Goal: Navigation & Orientation: Find specific page/section

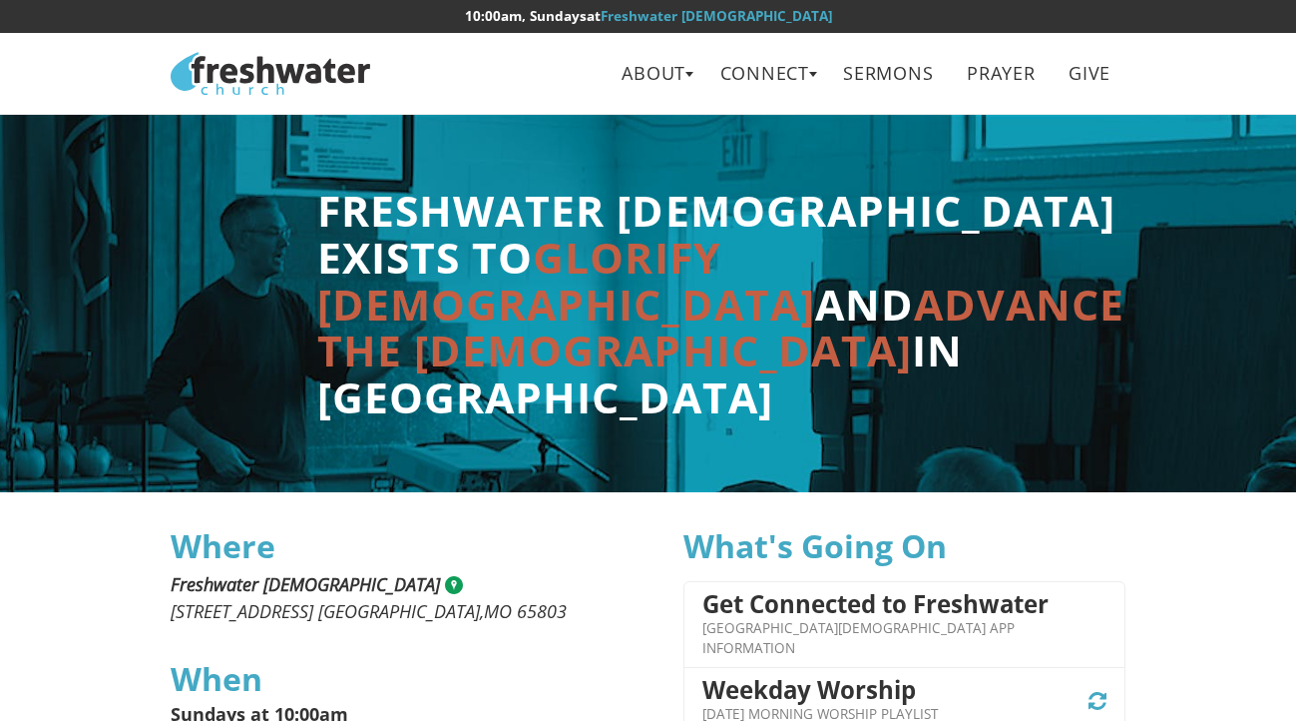
click at [901, 96] on ul "About Beliefs Leadership Connect Contact Documents Lifegroups Ministries Minist…" at bounding box center [756, 73] width 755 height 63
click at [879, 64] on link "Sermons" at bounding box center [888, 73] width 119 height 45
